Goal: Transaction & Acquisition: Purchase product/service

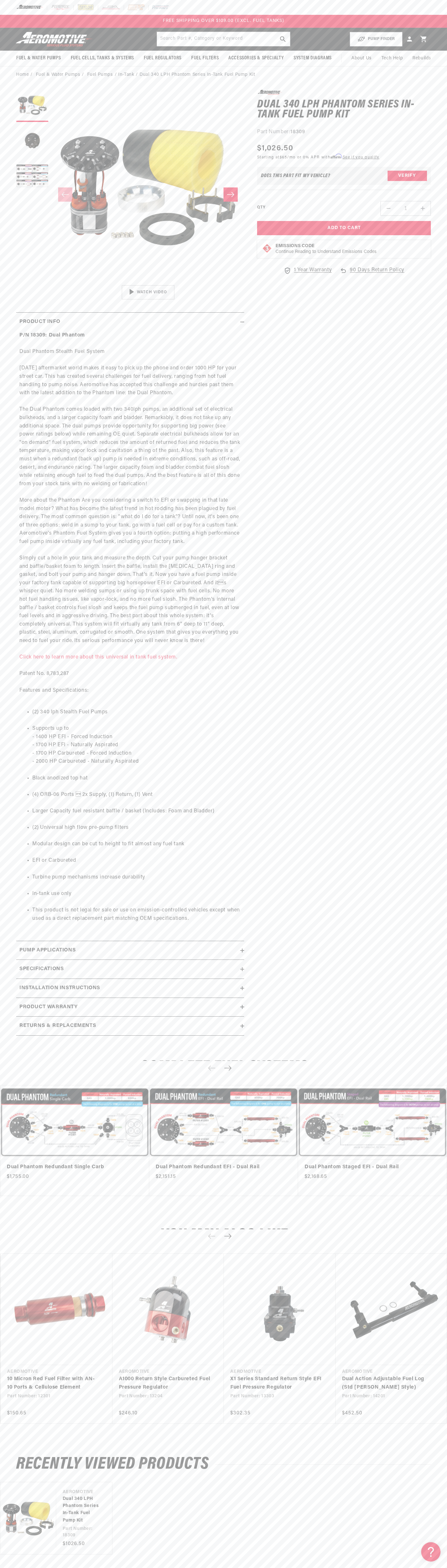
click at [245, 5] on div at bounding box center [224, 7] width 447 height 15
click at [137, 1563] on html "Skip to content Your cart Your cart is empty Loading... You may also like Subto…" at bounding box center [224, 784] width 447 height 1568
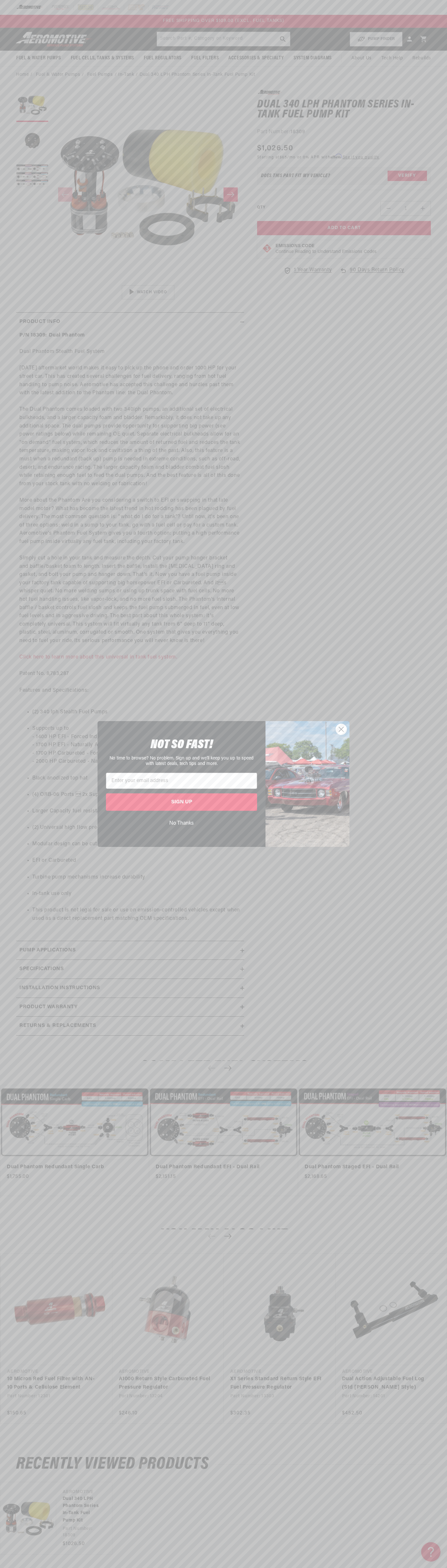
click at [14, 1323] on div "Close dialog NOT SO FAST! No time to browse? No problem. Sign up and we'll keep…" at bounding box center [224, 784] width 447 height 1568
